Goal: Information Seeking & Learning: Learn about a topic

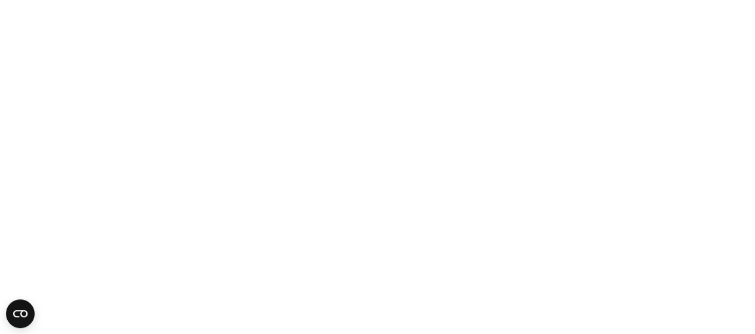
scroll to position [1012, 0]
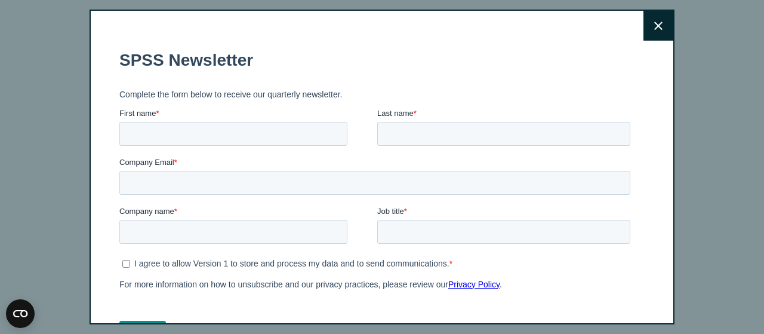
click at [654, 23] on icon at bounding box center [658, 25] width 8 height 9
click at [646, 30] on button "Close" at bounding box center [658, 26] width 30 height 30
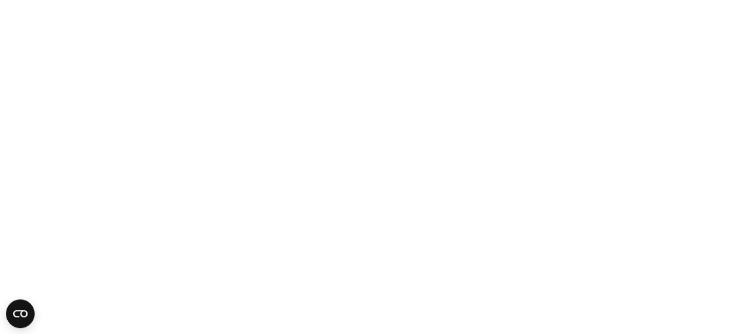
scroll to position [980, 0]
